Goal: Task Accomplishment & Management: Use online tool/utility

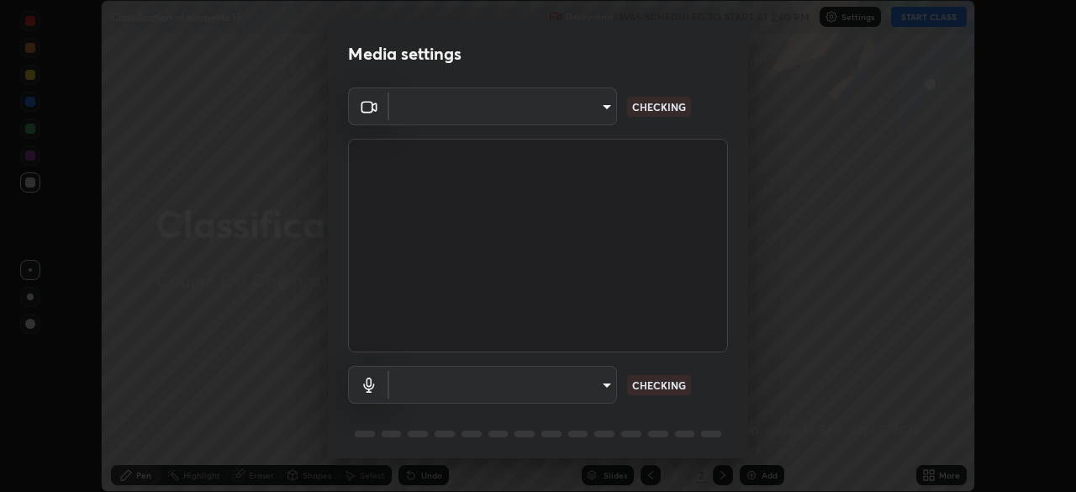
scroll to position [60, 0]
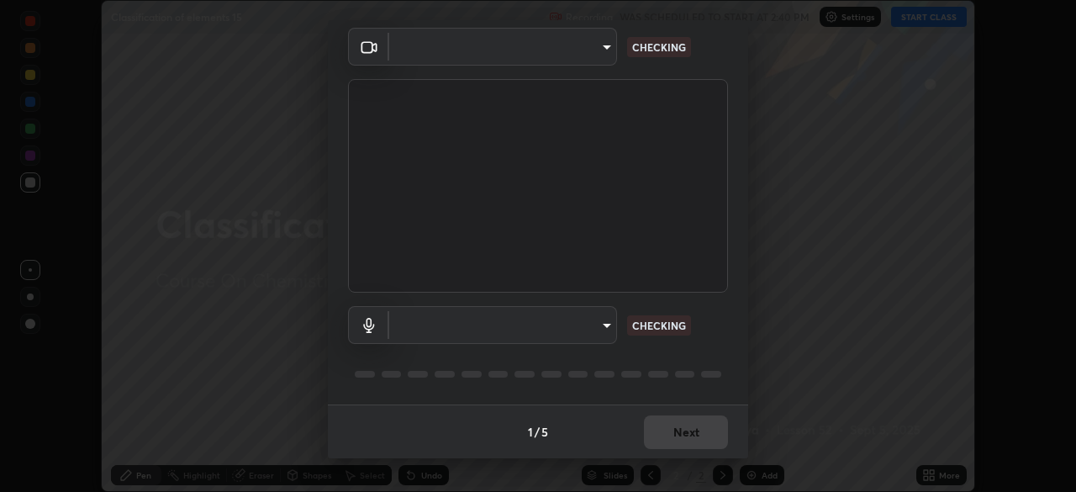
type input "d5561f72755abe6737233b78814172c328ae5881698d55e8cfa6aa091026f192"
type input "communications"
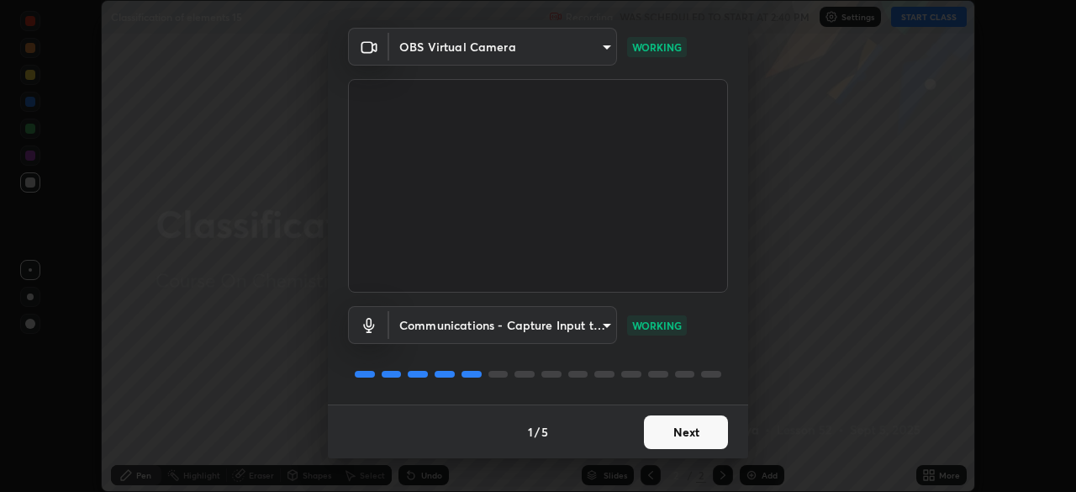
click at [683, 435] on button "Next" at bounding box center [686, 432] width 84 height 34
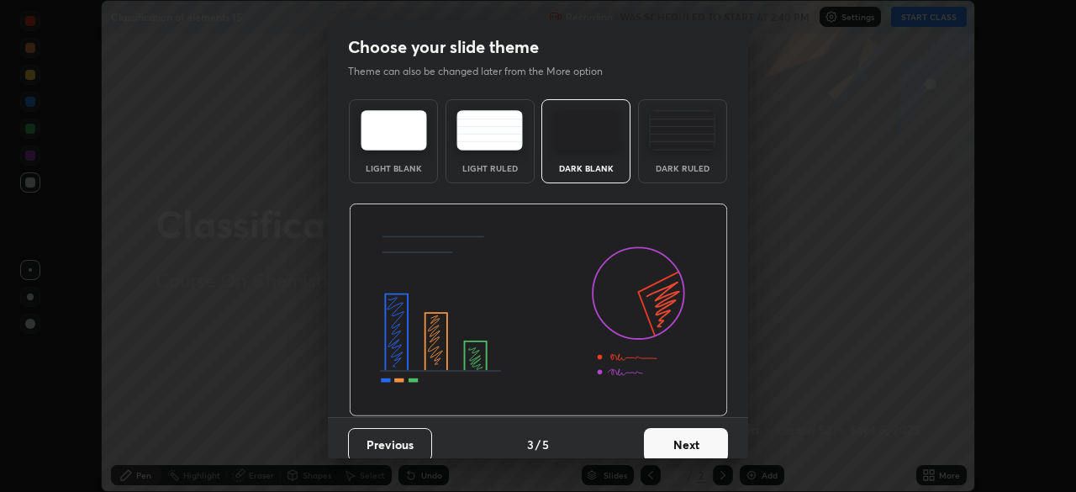
click at [683, 435] on button "Next" at bounding box center [686, 445] width 84 height 34
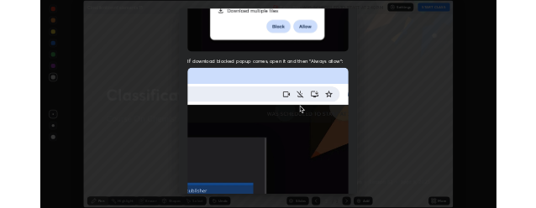
scroll to position [403, 0]
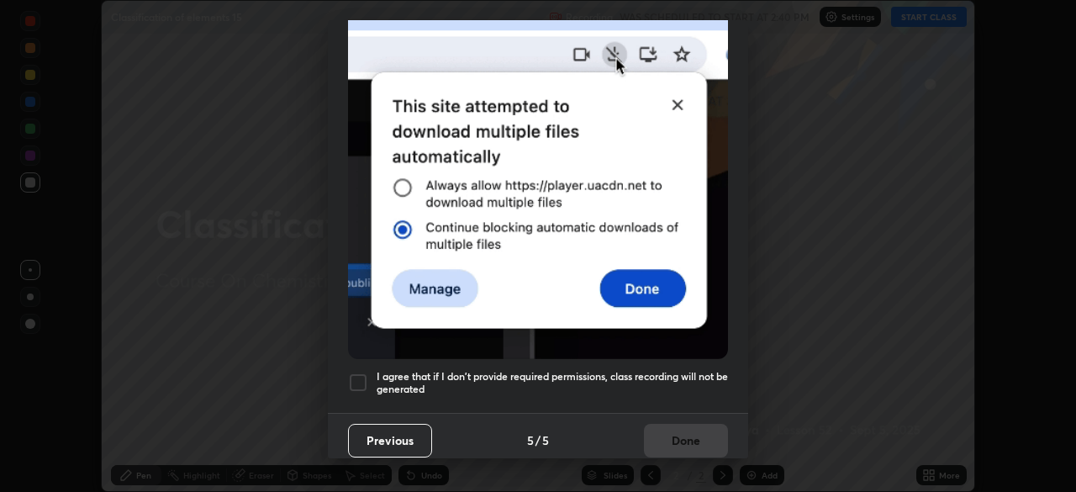
click at [357, 379] on div at bounding box center [358, 382] width 20 height 20
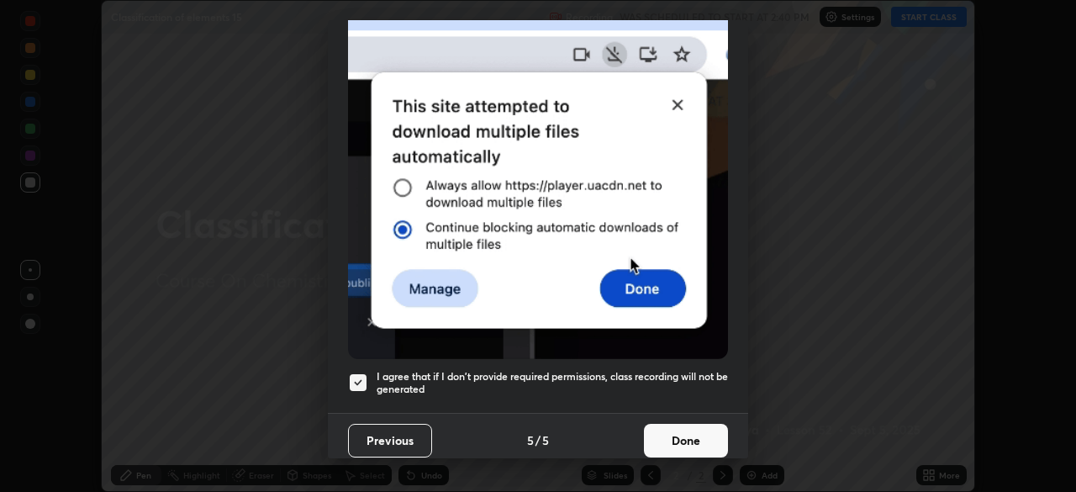
click at [678, 427] on button "Done" at bounding box center [686, 441] width 84 height 34
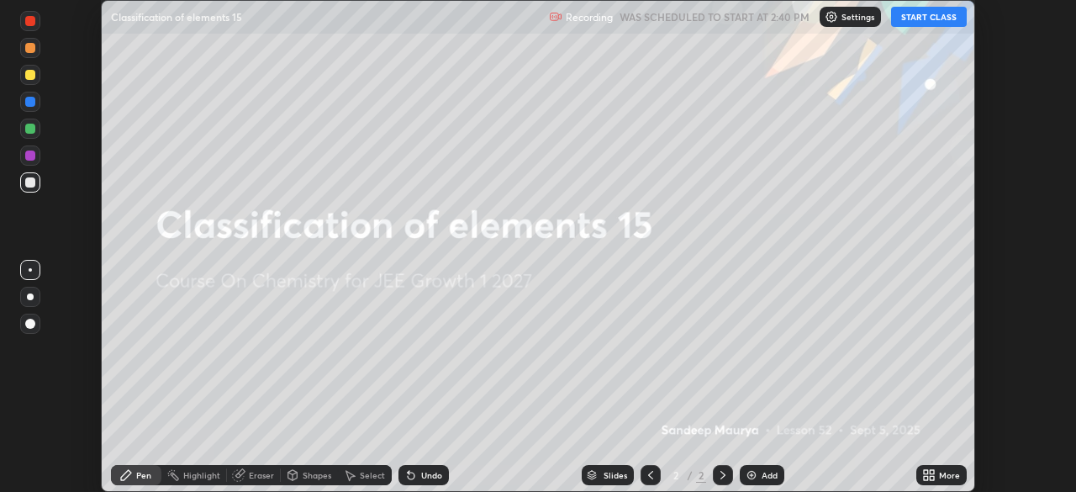
click at [945, 19] on button "START CLASS" at bounding box center [929, 17] width 76 height 20
click at [30, 270] on div at bounding box center [30, 269] width 3 height 3
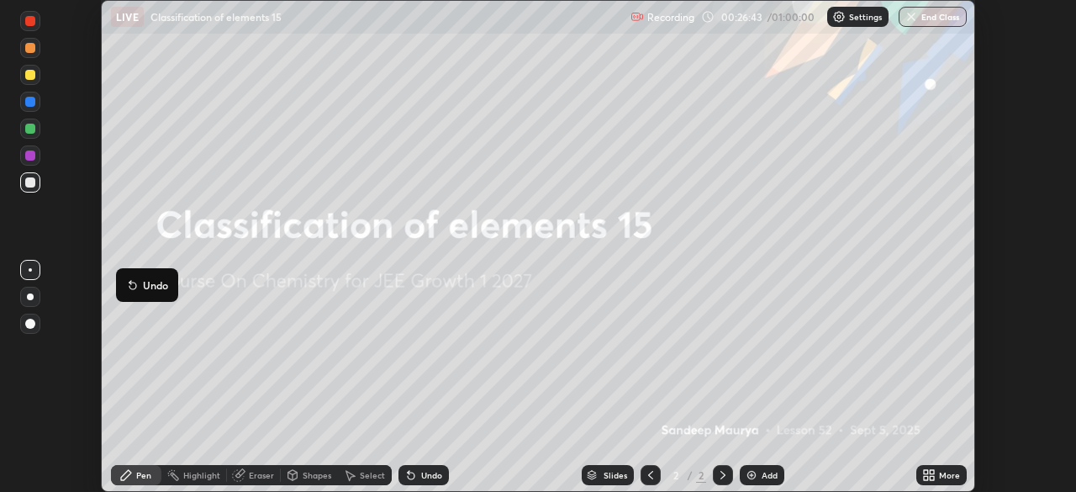
click at [71, 470] on div "Undo Setting up your live class" at bounding box center [538, 246] width 1076 height 492
click at [35, 486] on div "Setting up your live class" at bounding box center [538, 246] width 1076 height 492
click at [114, 486] on div "Pen" at bounding box center [136, 475] width 50 height 34
click at [120, 460] on div "Pen" at bounding box center [136, 475] width 50 height 34
click at [111, 488] on div "Pen" at bounding box center [136, 475] width 50 height 34
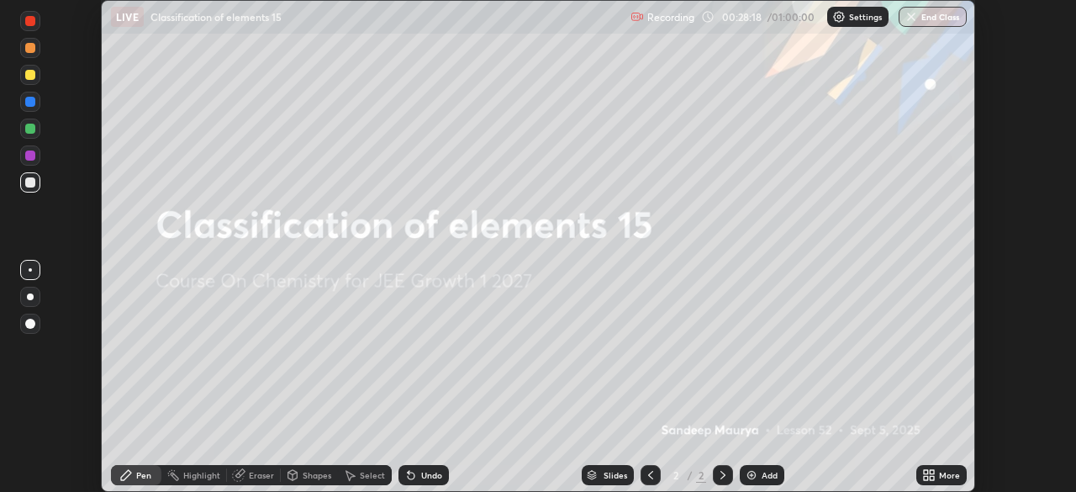
click at [0, 479] on div "Setting up your live class" at bounding box center [538, 246] width 1076 height 492
click at [430, 475] on div "Undo" at bounding box center [431, 475] width 21 height 8
click at [431, 474] on div "Undo" at bounding box center [431, 475] width 21 height 8
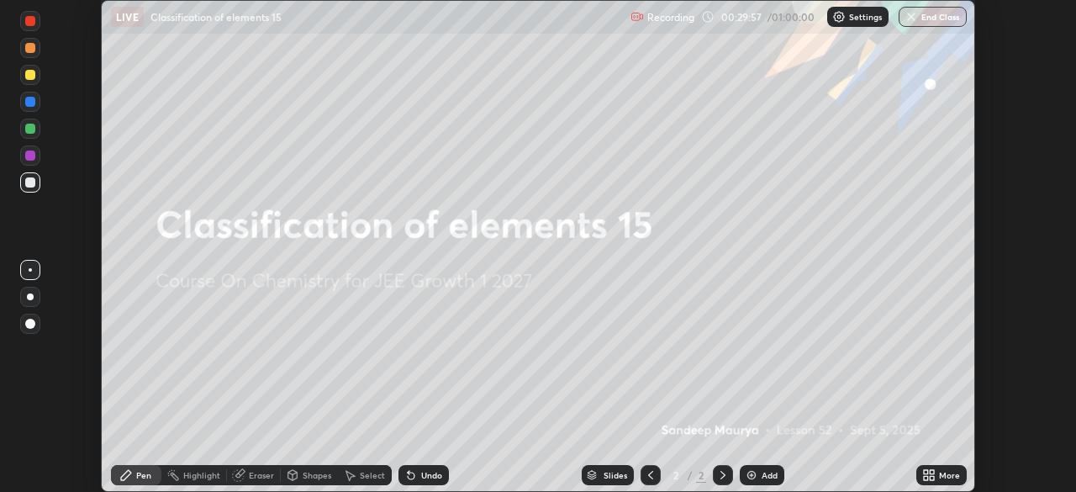
click at [431, 474] on div "Undo" at bounding box center [431, 475] width 21 height 8
click at [426, 474] on div "Undo" at bounding box center [431, 475] width 21 height 8
click at [424, 476] on div "Undo" at bounding box center [431, 475] width 21 height 8
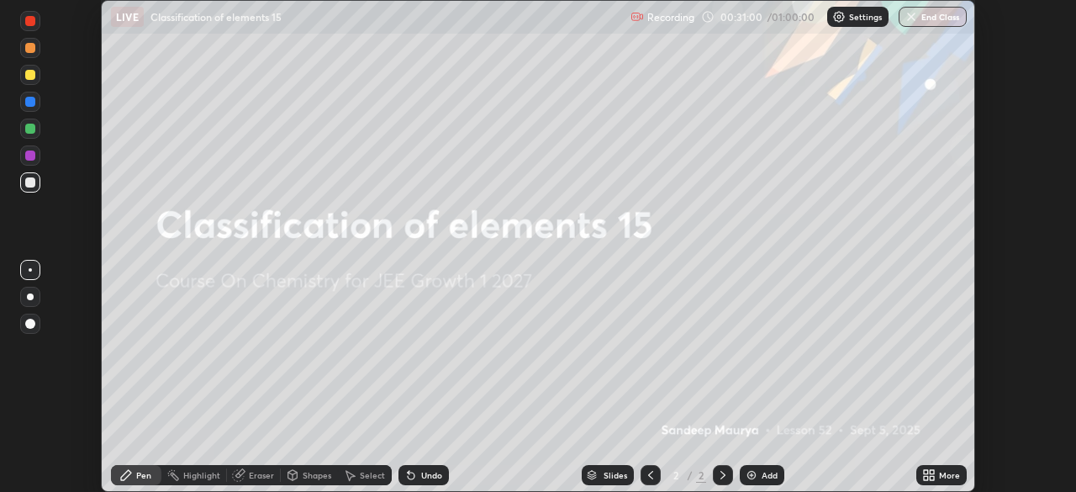
click at [518, 482] on div "Slides 2 / 2 Add" at bounding box center [682, 475] width 467 height 34
click at [651, 479] on icon at bounding box center [650, 474] width 13 height 13
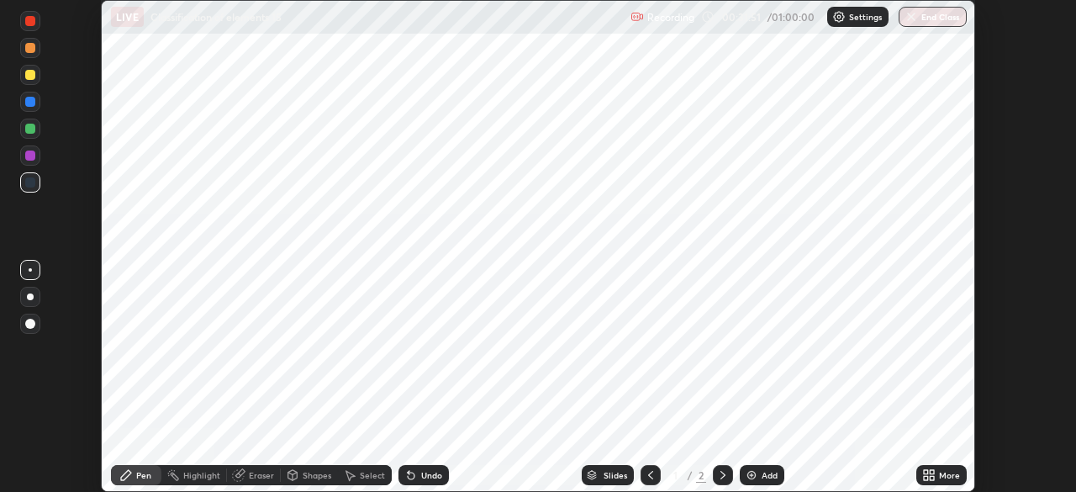
click at [721, 475] on icon at bounding box center [722, 474] width 13 height 13
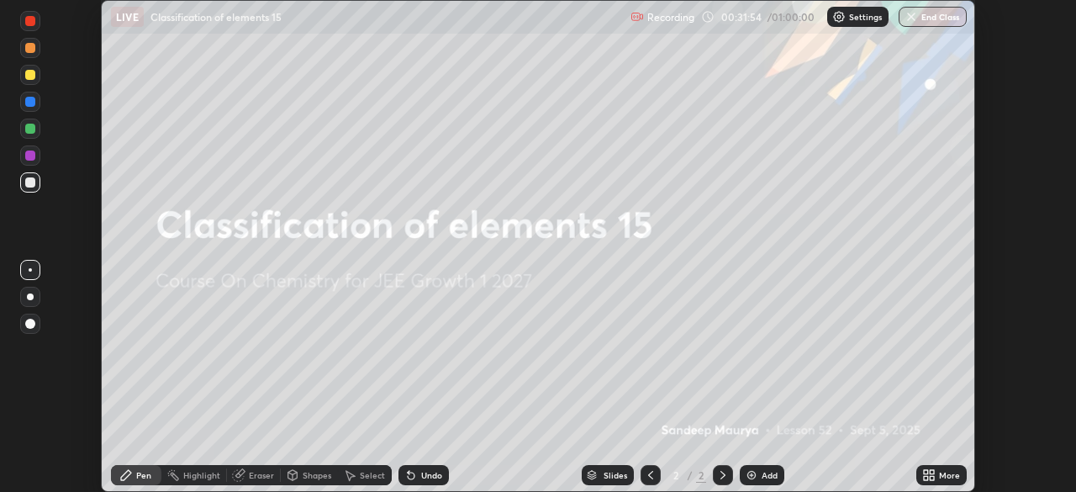
click at [427, 478] on div "Undo" at bounding box center [431, 475] width 21 height 8
click at [428, 474] on div "Undo" at bounding box center [431, 475] width 21 height 8
click at [423, 472] on div "Undo" at bounding box center [431, 475] width 21 height 8
click at [425, 467] on div "Undo" at bounding box center [423, 475] width 50 height 20
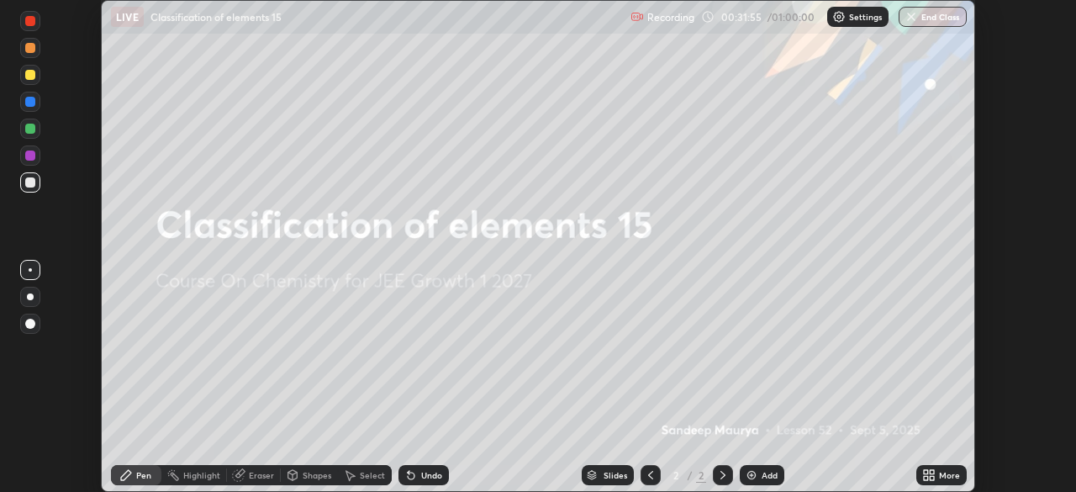
click at [425, 467] on div "Undo" at bounding box center [423, 475] width 50 height 20
click at [421, 476] on div "Undo" at bounding box center [431, 475] width 21 height 8
click at [427, 473] on div "Undo" at bounding box center [431, 475] width 21 height 8
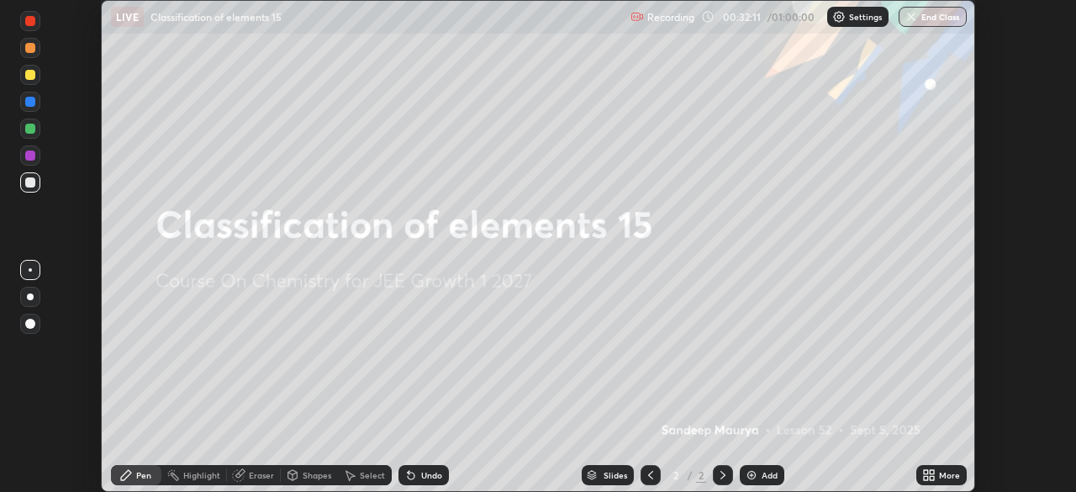
click at [431, 477] on div "Undo" at bounding box center [431, 475] width 21 height 8
click at [431, 474] on div "Undo" at bounding box center [431, 475] width 21 height 8
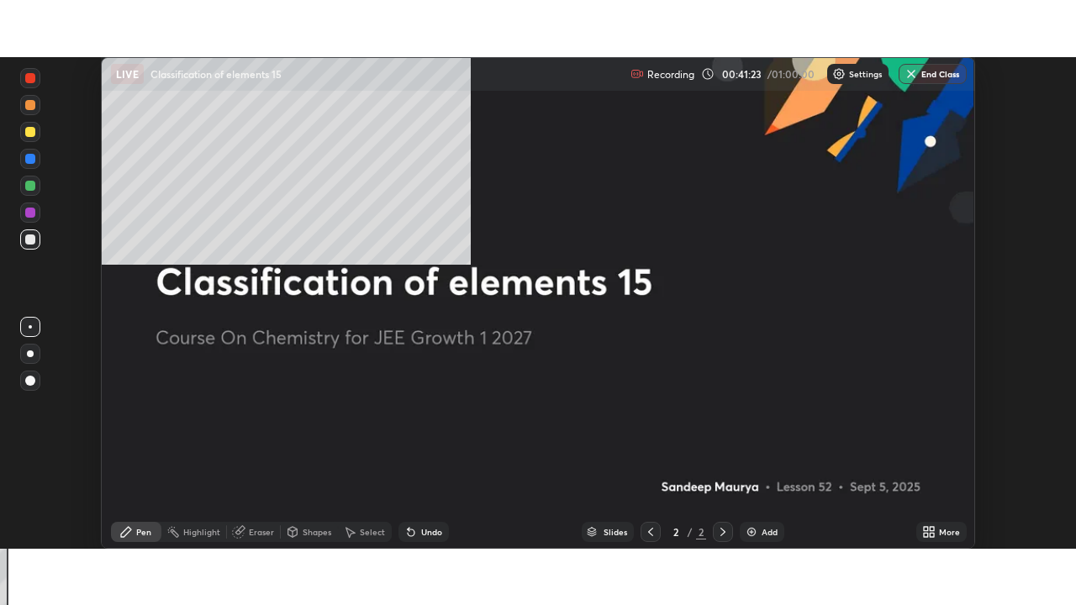
scroll to position [492, 1076]
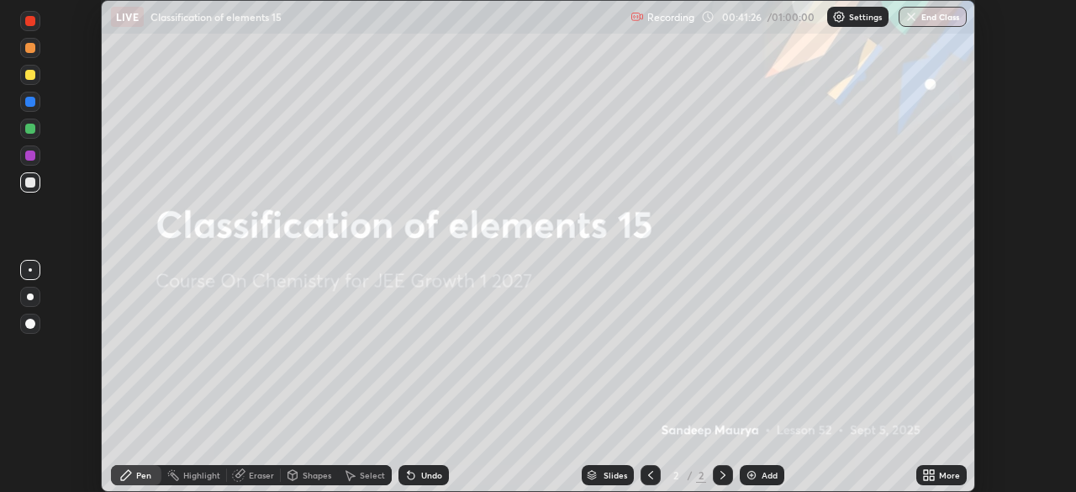
click at [928, 474] on icon at bounding box center [928, 474] width 13 height 13
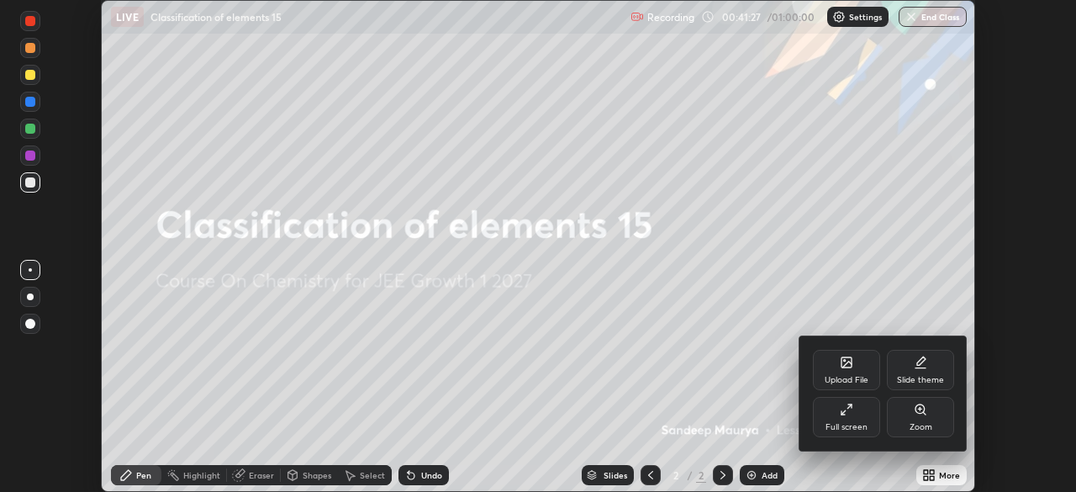
click at [847, 423] on div "Full screen" at bounding box center [846, 427] width 42 height 8
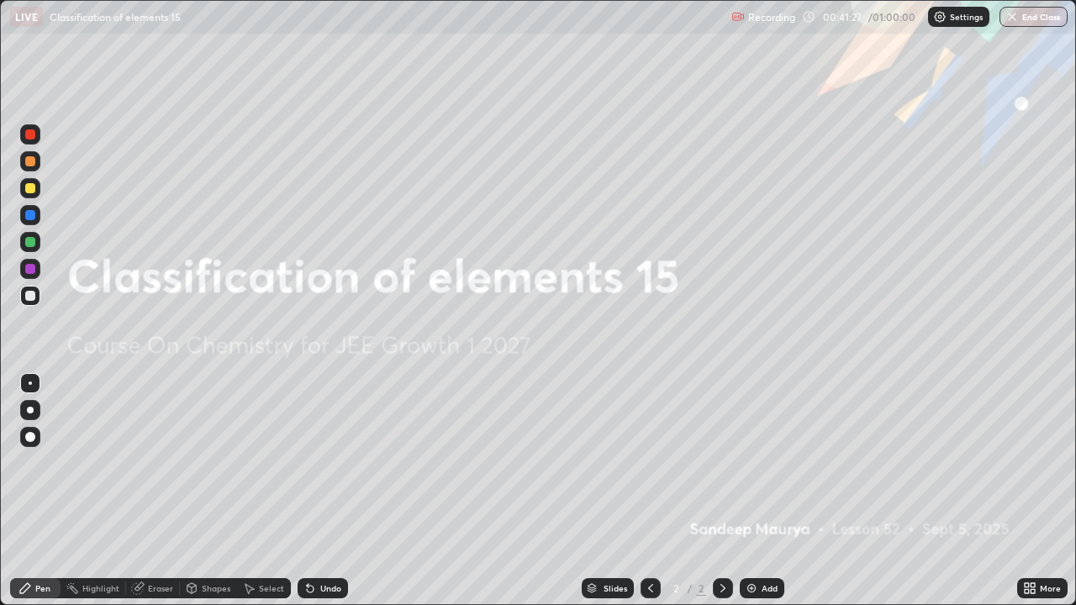
scroll to position [605, 1076]
click at [756, 491] on img at bounding box center [751, 588] width 13 height 13
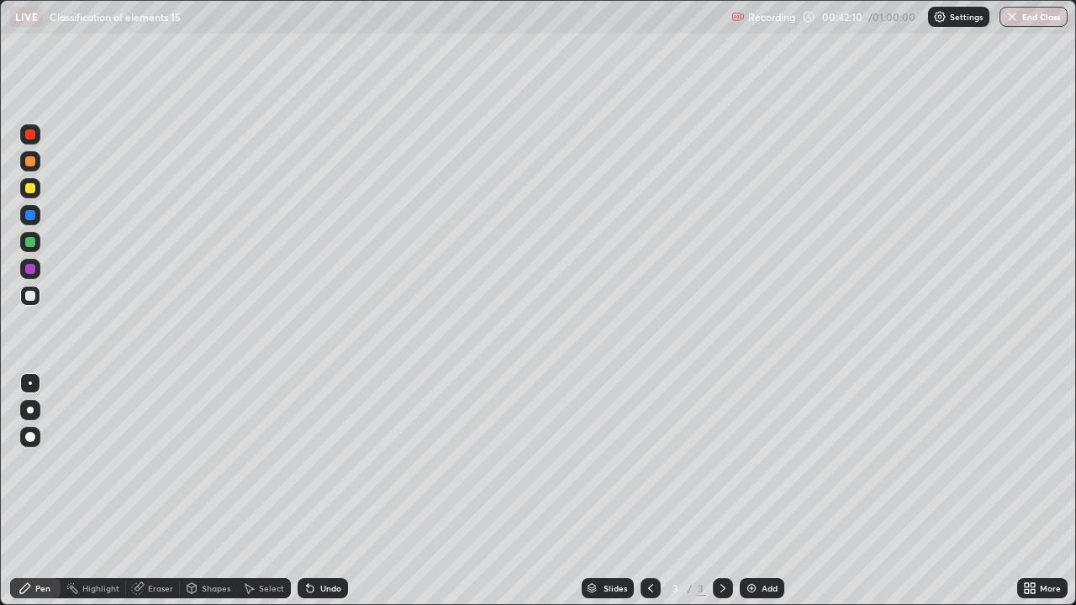
click at [751, 491] on div "Add" at bounding box center [762, 588] width 45 height 20
click at [151, 491] on div "Eraser" at bounding box center [160, 588] width 25 height 8
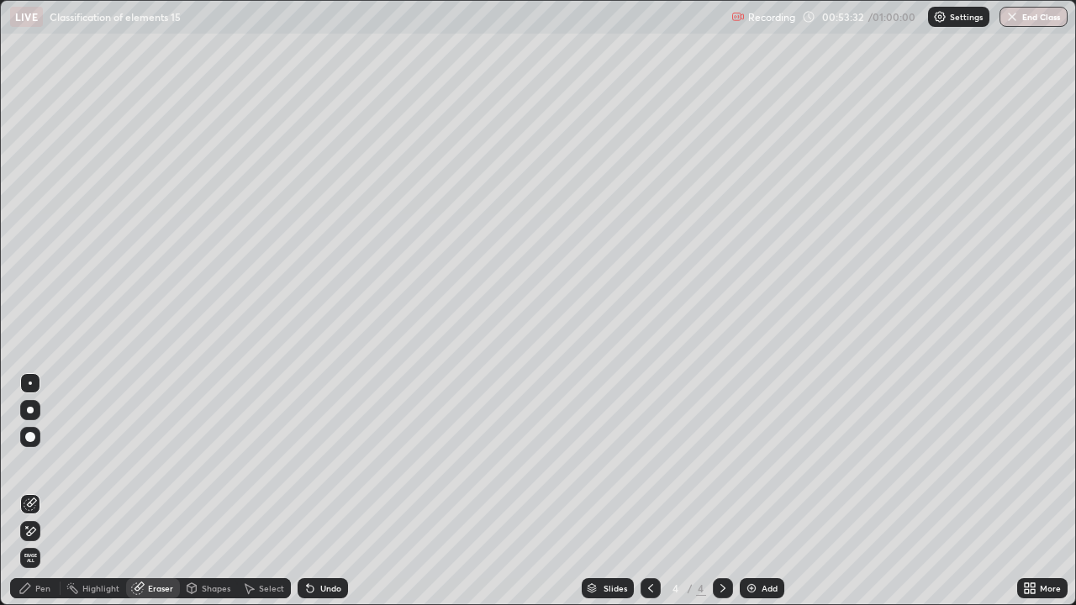
click at [759, 491] on div "Add" at bounding box center [762, 588] width 45 height 20
click at [52, 491] on div "Pen" at bounding box center [35, 588] width 50 height 20
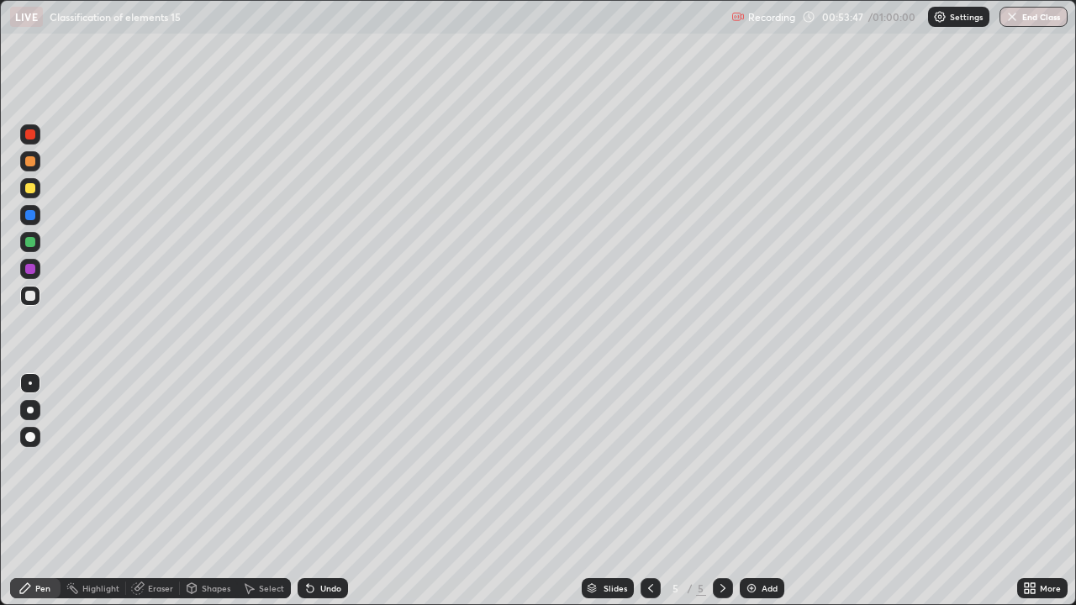
click at [155, 491] on div "Eraser" at bounding box center [160, 588] width 25 height 8
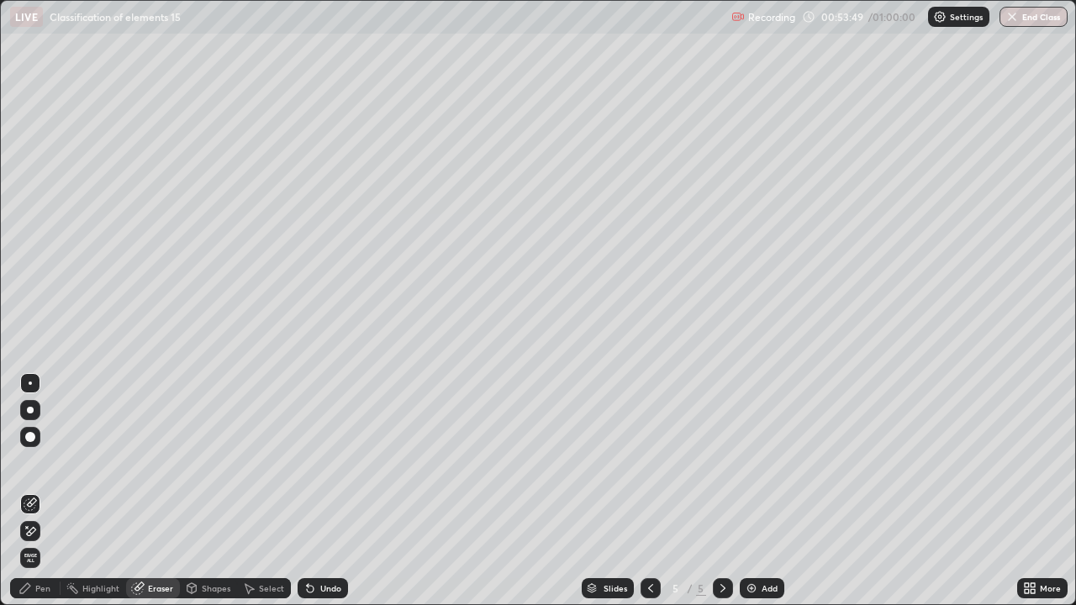
click at [34, 436] on div at bounding box center [30, 437] width 10 height 10
click at [47, 491] on div "Pen" at bounding box center [42, 588] width 15 height 8
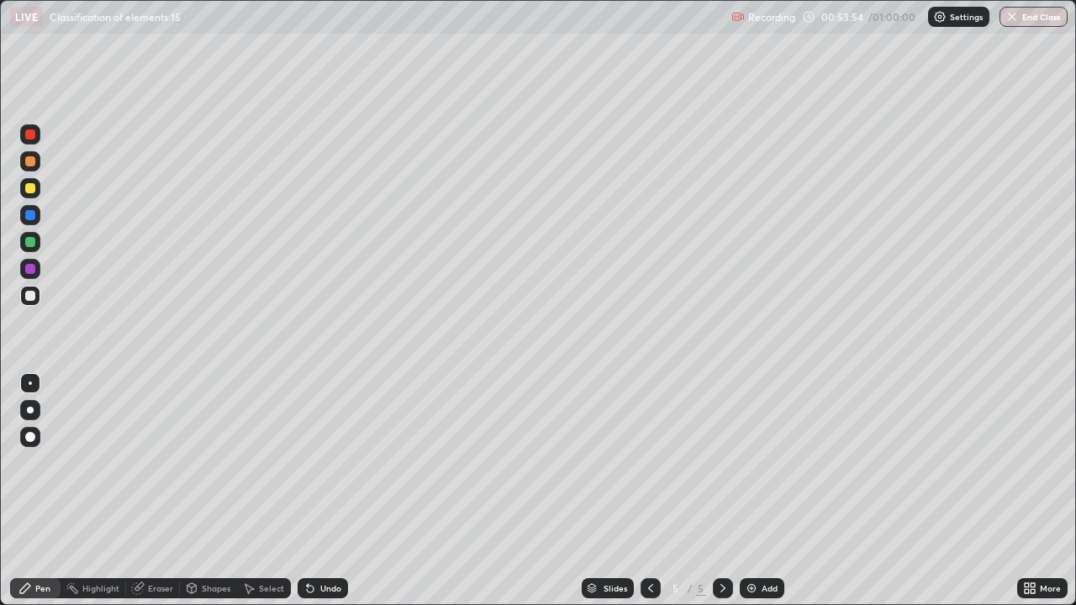
click at [33, 270] on div at bounding box center [30, 269] width 10 height 10
click at [627, 491] on div "Slides" at bounding box center [608, 588] width 52 height 20
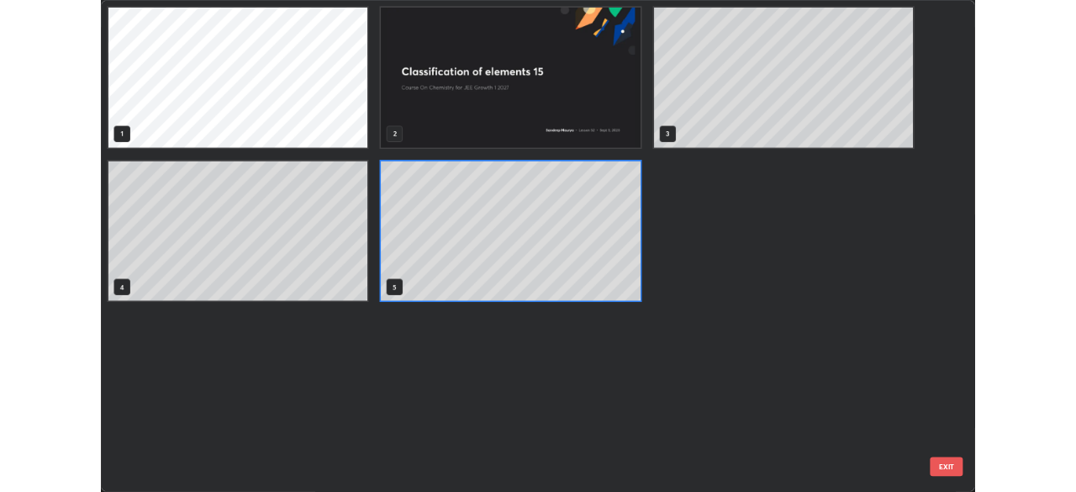
scroll to position [598, 1066]
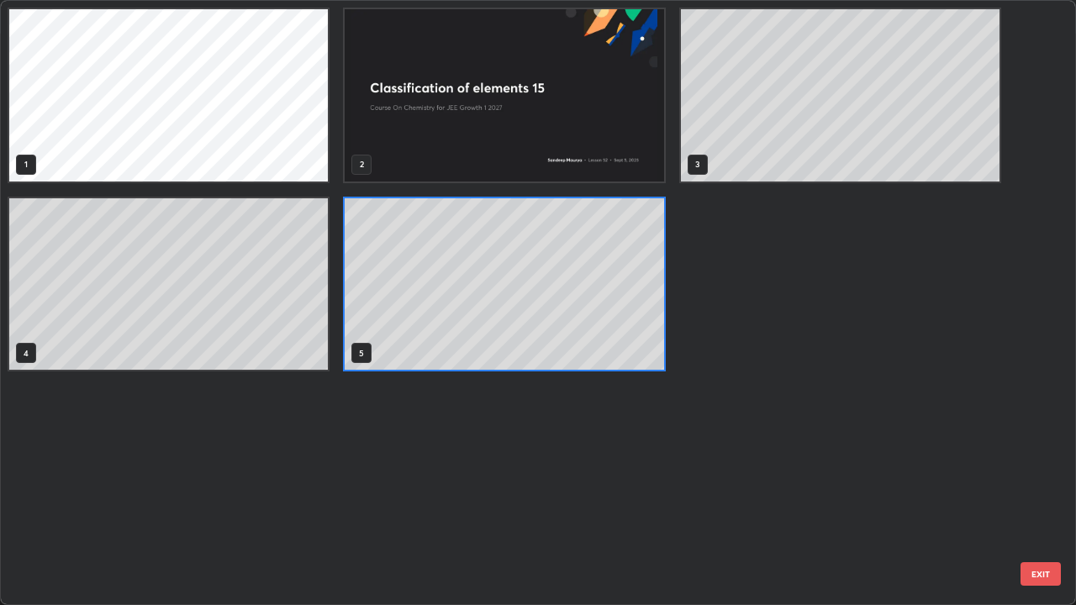
click at [647, 491] on div "1 2 3 4 5" at bounding box center [523, 303] width 1045 height 604
click at [648, 491] on div "1 2 3 4 5" at bounding box center [523, 303] width 1045 height 604
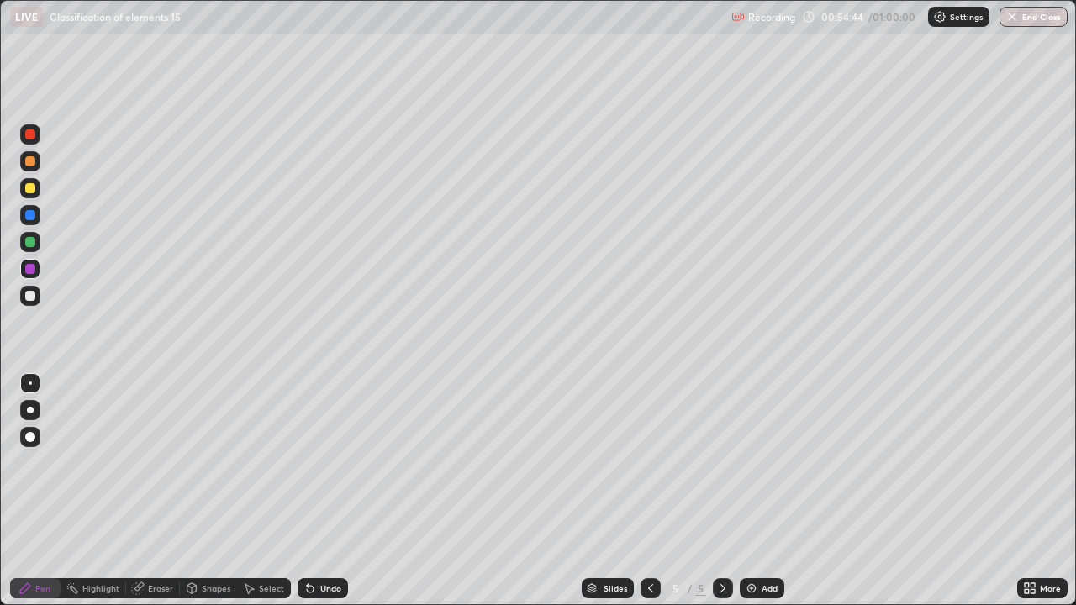
click at [320, 491] on div "Undo" at bounding box center [330, 588] width 21 height 8
click at [327, 491] on div "Undo" at bounding box center [330, 588] width 21 height 8
click at [329, 491] on div "Undo" at bounding box center [330, 588] width 21 height 8
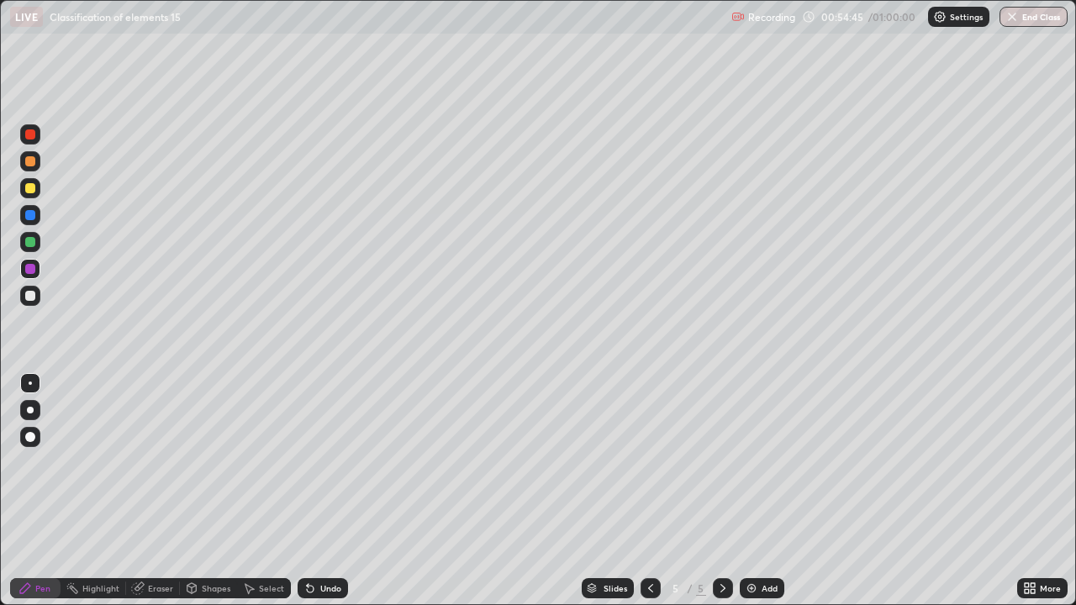
click at [329, 491] on div "Undo" at bounding box center [330, 588] width 21 height 8
click at [324, 491] on div "Undo" at bounding box center [330, 588] width 21 height 8
click at [1030, 16] on button "End Class" at bounding box center [1034, 17] width 66 height 20
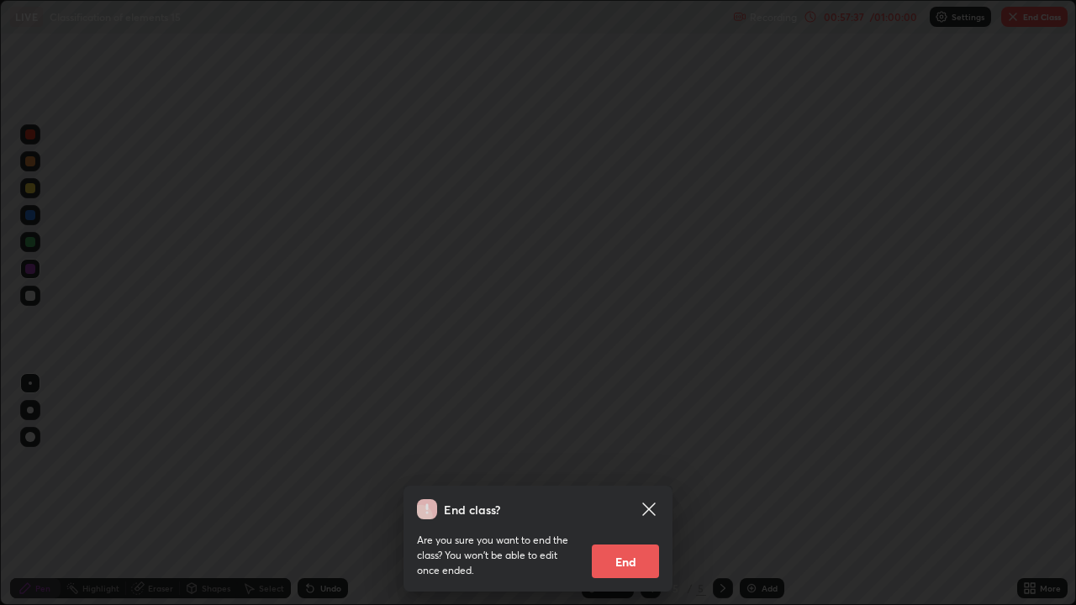
click at [634, 491] on button "End" at bounding box center [625, 562] width 67 height 34
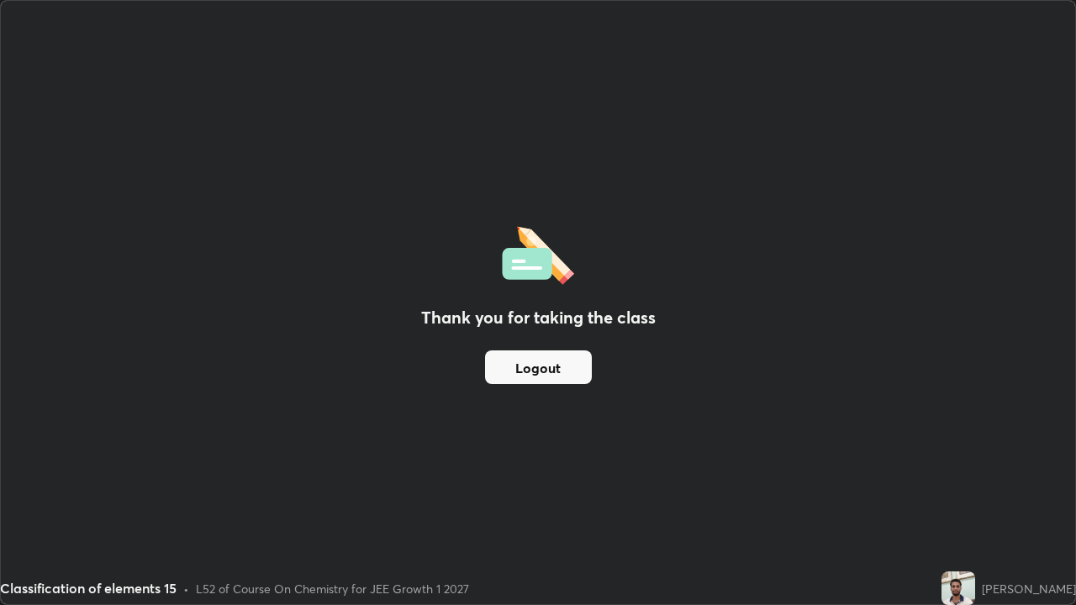
click at [776, 133] on div "Thank you for taking the class Logout" at bounding box center [538, 303] width 1074 height 604
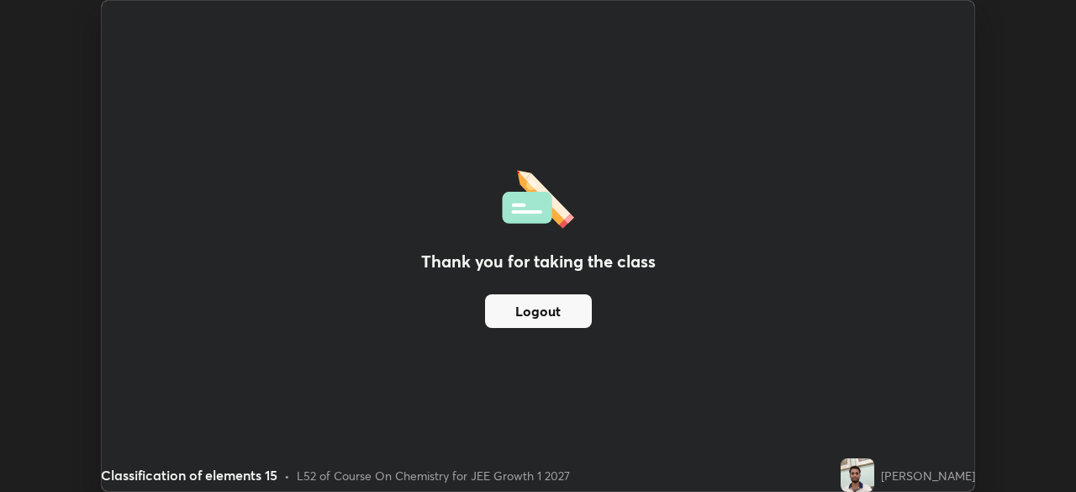
scroll to position [83562, 82977]
